Goal: Navigation & Orientation: Understand site structure

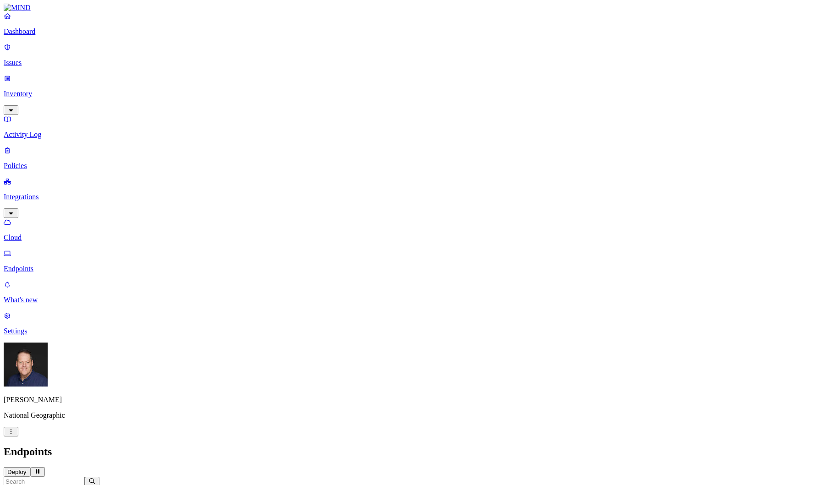
click at [60, 193] on p "Integrations" at bounding box center [413, 197] width 819 height 8
click at [60, 467] on button "Add Integration" at bounding box center [32, 472] width 56 height 10
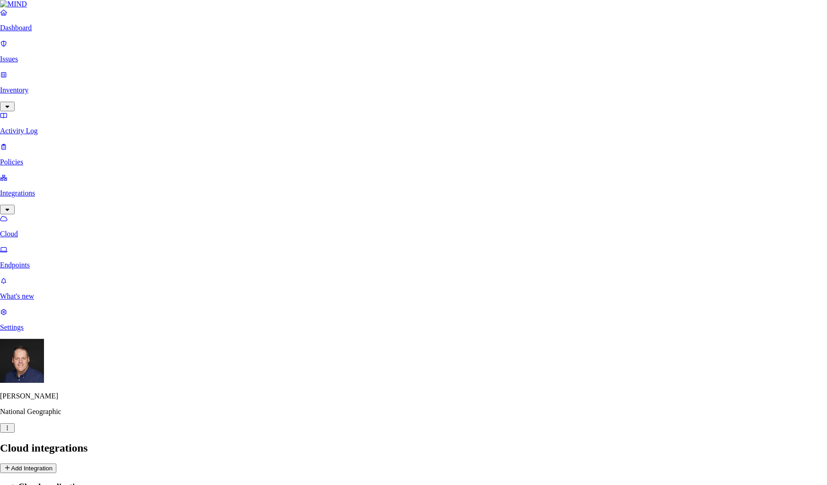
drag, startPoint x: 139, startPoint y: 319, endPoint x: 38, endPoint y: 413, distance: 137.1
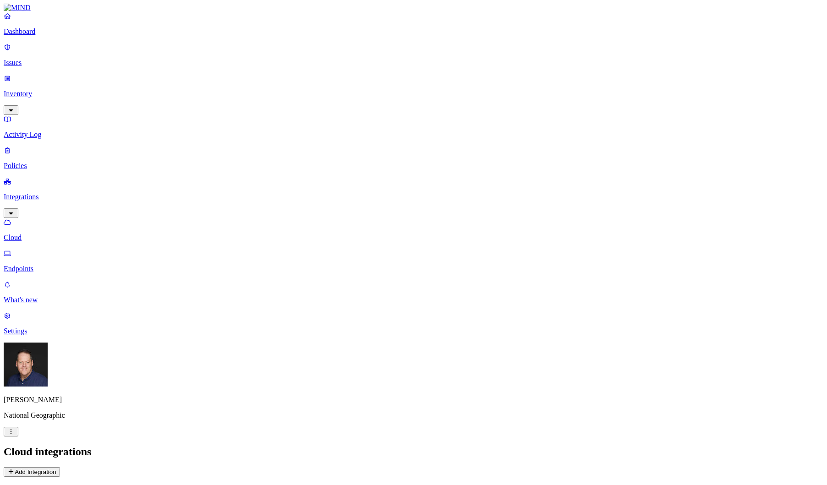
click at [37, 335] on p "Settings" at bounding box center [413, 331] width 819 height 8
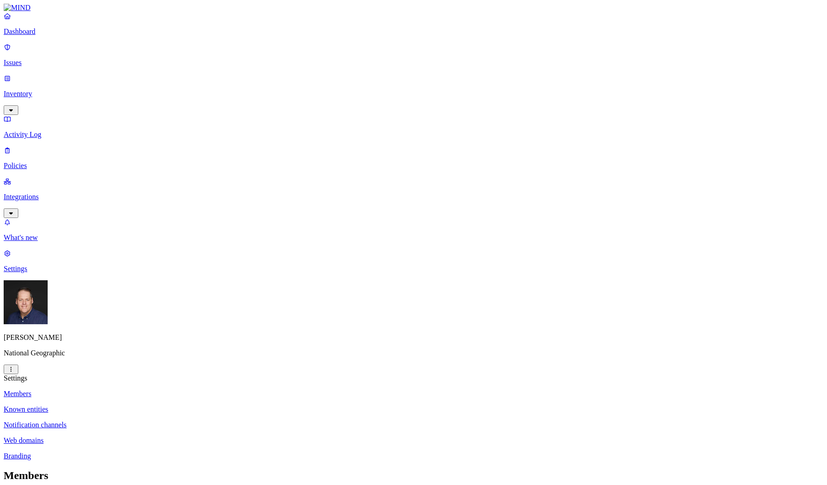
click at [151, 421] on p "Notification channels" at bounding box center [413, 425] width 819 height 8
